Goal: Find specific page/section: Find specific page/section

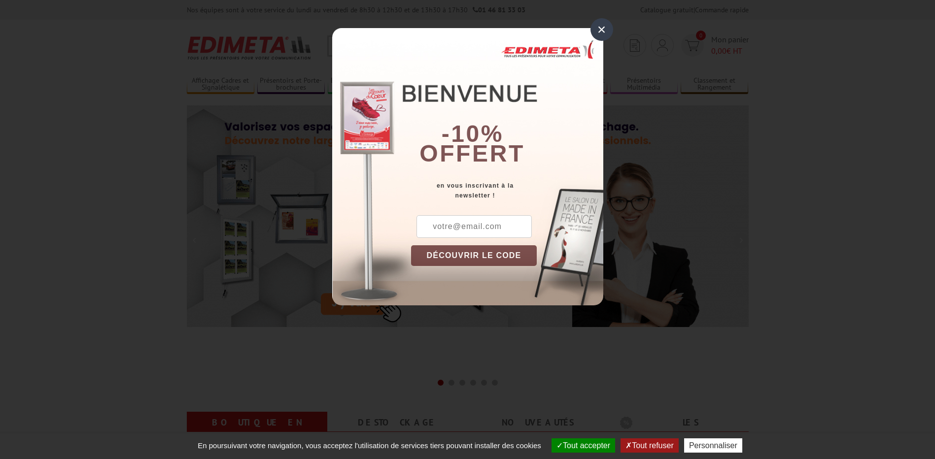
click at [599, 30] on div "×" at bounding box center [601, 29] width 23 height 23
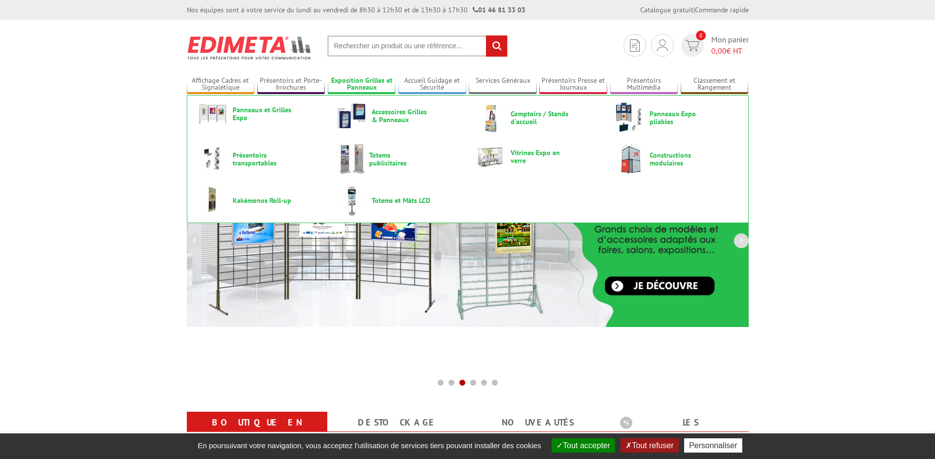
click at [348, 80] on link "Exposition Grilles et Panneaux" at bounding box center [362, 84] width 68 height 16
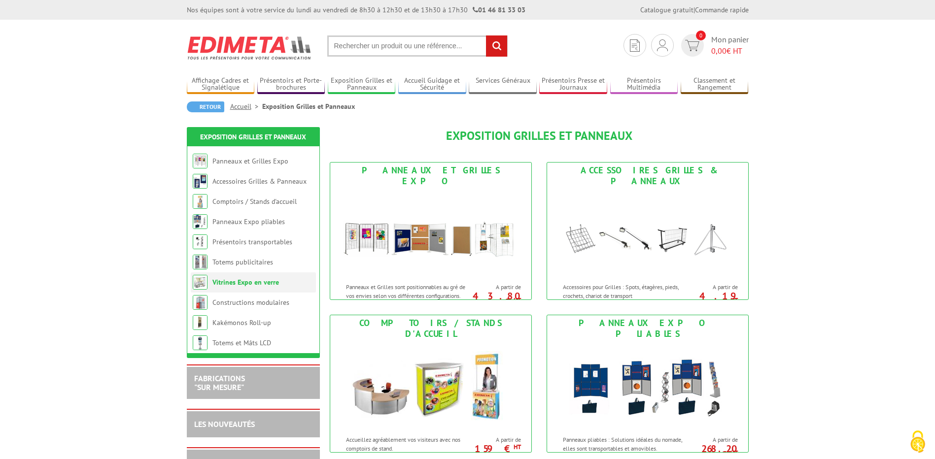
click at [248, 284] on link "Vitrines Expo en verre" at bounding box center [245, 282] width 67 height 9
